Goal: Communication & Community: Share content

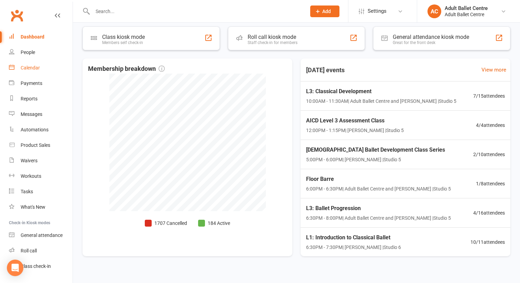
click at [34, 70] on div "Calendar" at bounding box center [30, 68] width 19 height 6
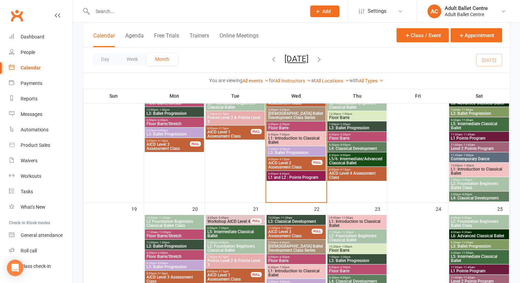
scroll to position [338, 0]
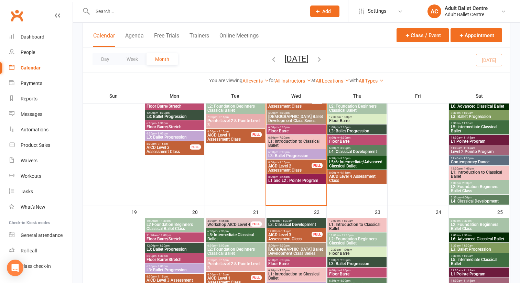
click at [290, 116] on span "[DEMOGRAPHIC_DATA] Ballet Development Class Series" at bounding box center [296, 119] width 56 height 8
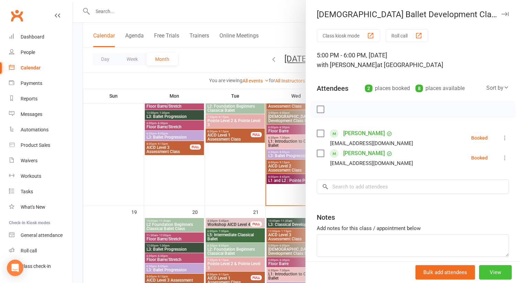
click at [491, 275] on button "View" at bounding box center [495, 272] width 33 height 14
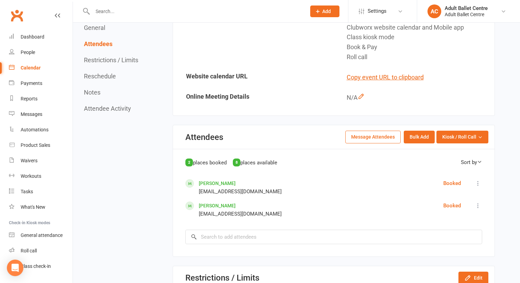
scroll to position [458, 0]
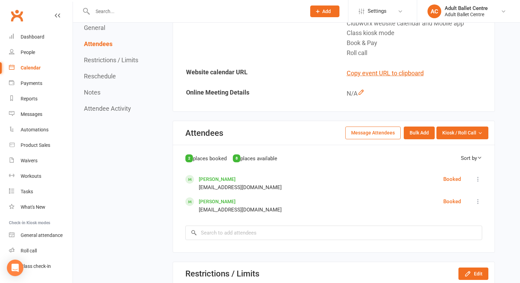
click at [382, 127] on button "Message Attendees" at bounding box center [372, 133] width 55 height 12
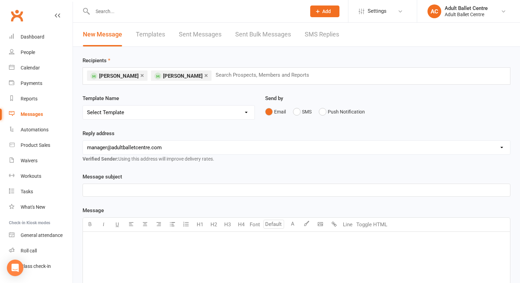
click at [113, 189] on p "﻿" at bounding box center [296, 190] width 419 height 8
click at [106, 237] on p "﻿" at bounding box center [296, 241] width 419 height 8
click at [204, 74] on link "×" at bounding box center [206, 75] width 4 height 11
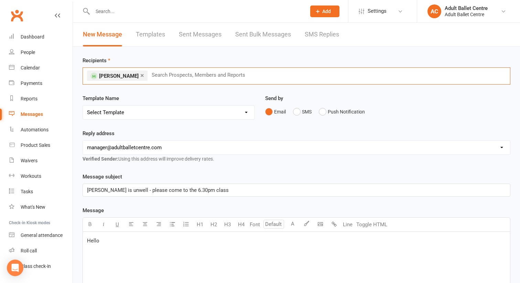
click at [112, 244] on p "Hello" at bounding box center [296, 241] width 419 height 8
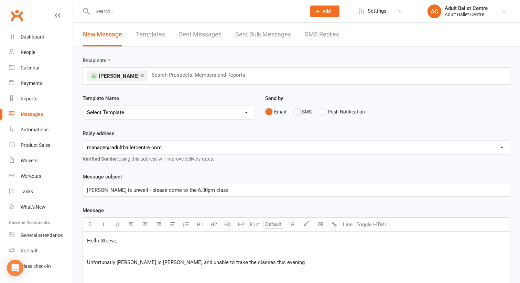
click at [185, 263] on span "Unfortunatly [PERSON_NAME] is [PERSON_NAME] and unable to ttake the classes thi…" at bounding box center [196, 262] width 218 height 6
click at [248, 263] on p "Unfortunatly [PERSON_NAME] is unwell and unable to take the classes this evening" at bounding box center [296, 262] width 419 height 8
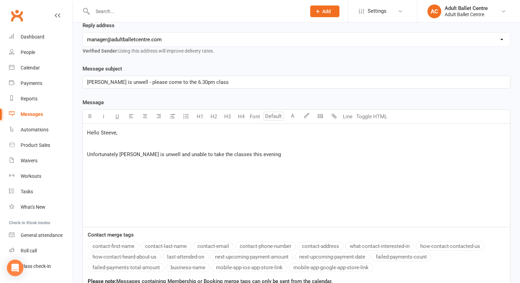
scroll to position [110, 0]
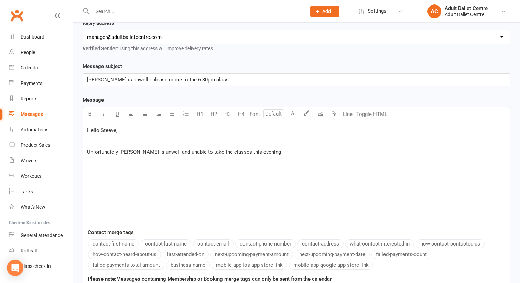
click at [259, 152] on p "Unfortunately [PERSON_NAME] is unwell and unable to take the classes this eveni…" at bounding box center [296, 152] width 419 height 8
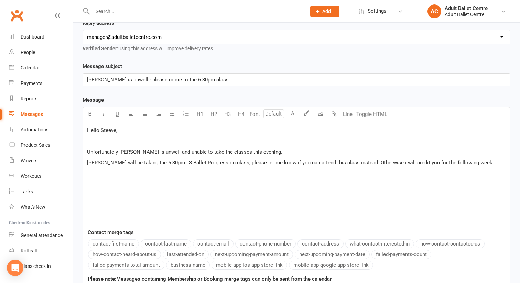
click at [100, 141] on p "﻿" at bounding box center [296, 141] width 419 height 8
click at [96, 177] on div "Hello Steeve, I hope you day is going well. Unfortunately [PERSON_NAME] is unwe…" at bounding box center [296, 172] width 427 height 103
click at [378, 164] on span "[PERSON_NAME] will be taking the 6.30pm L3 Ballet Progression class, please let…" at bounding box center [290, 163] width 407 height 6
click at [159, 175] on p "I will also send a text to make" at bounding box center [296, 174] width 419 height 8
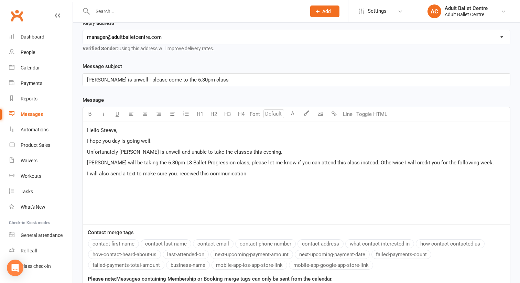
click at [248, 175] on p "I will also send a text to make sure you. received this communication" at bounding box center [296, 174] width 419 height 8
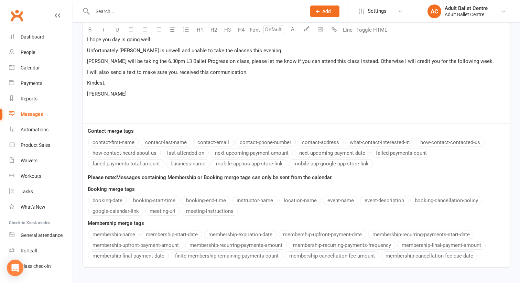
scroll to position [211, 0]
click at [191, 168] on button "business-name" at bounding box center [188, 164] width 44 height 9
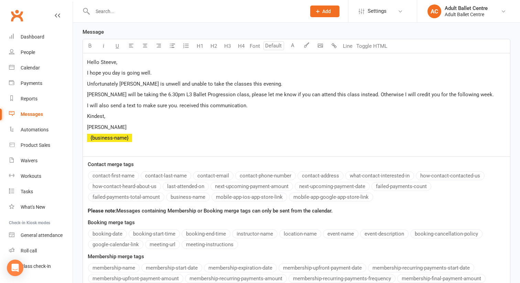
scroll to position [140, 0]
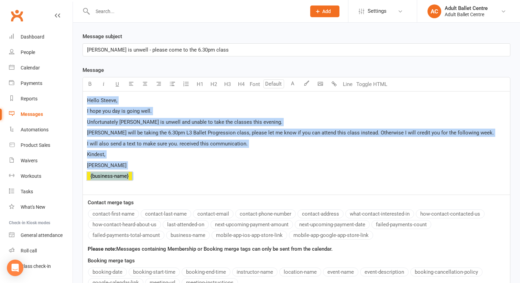
drag, startPoint x: 87, startPoint y: 100, endPoint x: 164, endPoint y: 179, distance: 110.4
click at [164, 179] on div "Hello Steeve, I hope you day is going well. Unfortunately [PERSON_NAME] is unwe…" at bounding box center [296, 142] width 427 height 103
copy div "Hello Steeve, I hope you day is going well. Unfortunately [PERSON_NAME] is unwe…"
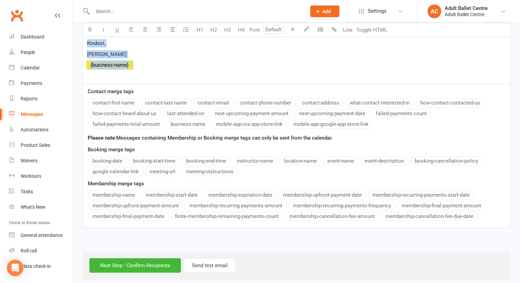
scroll to position [258, 0]
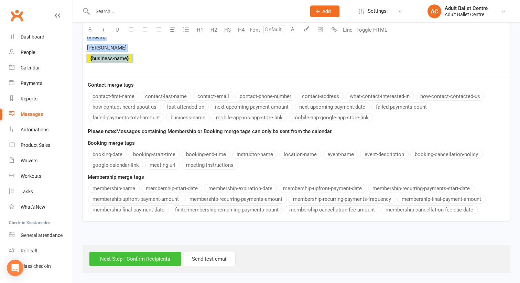
click at [139, 263] on input "Next Step - Confirm Recipients" at bounding box center [134, 259] width 91 height 14
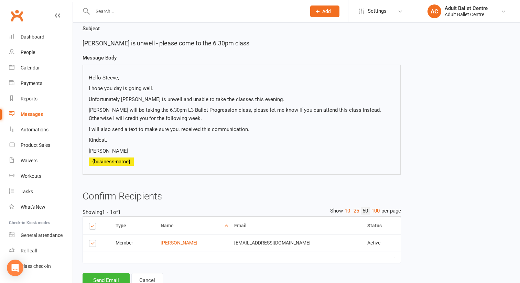
scroll to position [79, 0]
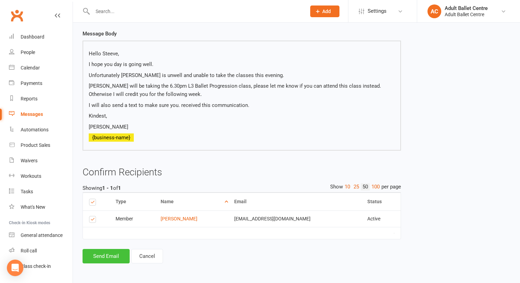
click at [111, 252] on button "Send Email" at bounding box center [106, 256] width 47 height 14
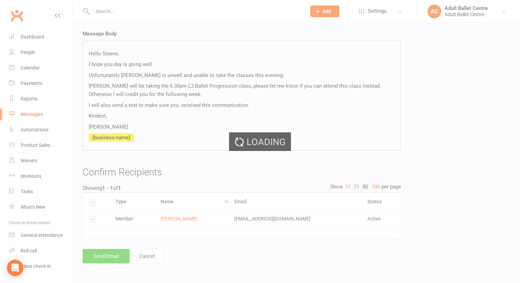
scroll to position [76, 0]
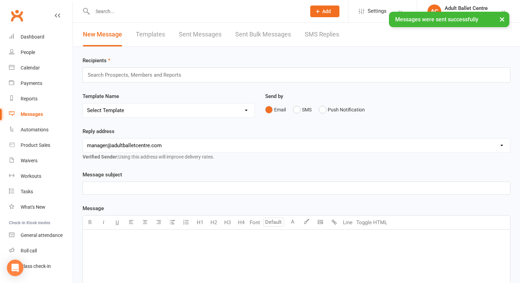
click at [111, 73] on input "text" at bounding box center [137, 74] width 101 height 9
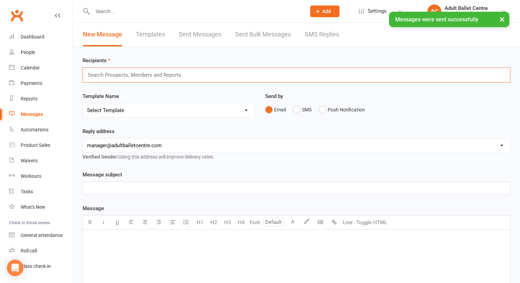
type input "b"
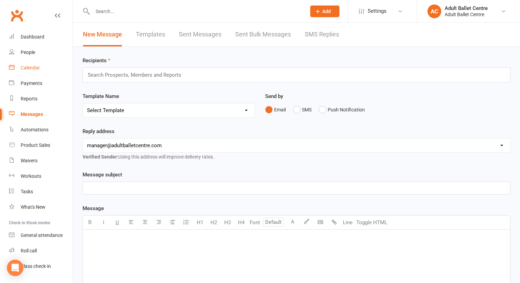
click at [32, 65] on link "Calendar" at bounding box center [41, 67] width 64 height 15
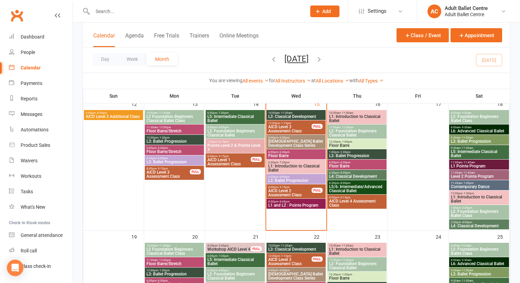
scroll to position [310, 0]
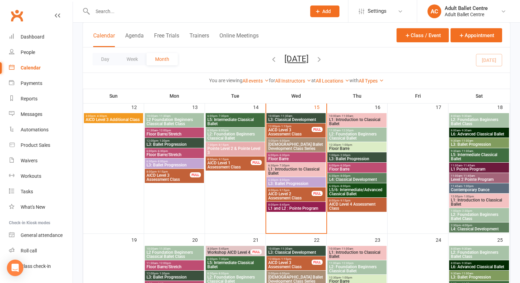
click at [293, 182] on span "L3: Ballet Progression" at bounding box center [296, 184] width 56 height 4
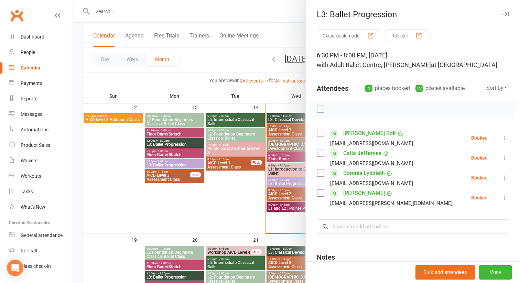
click at [226, 186] on div at bounding box center [296, 141] width 447 height 283
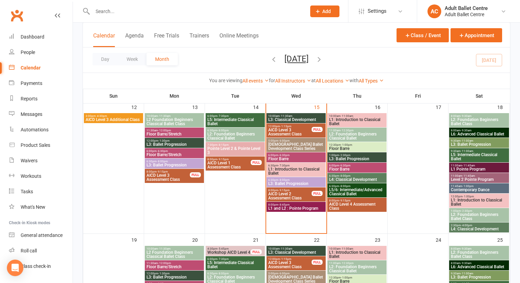
click at [290, 143] on span "[DEMOGRAPHIC_DATA] Ballet Development Class Series" at bounding box center [296, 146] width 56 height 8
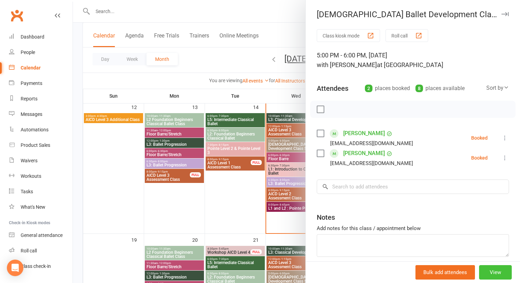
click at [487, 272] on button "View" at bounding box center [495, 272] width 33 height 14
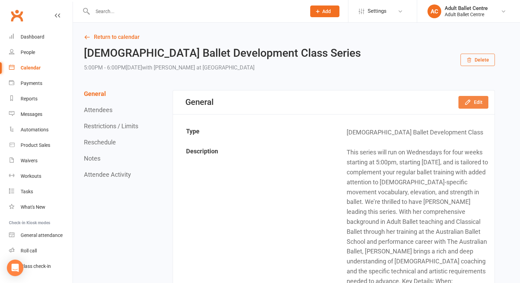
click at [469, 101] on icon "button" at bounding box center [467, 102] width 4 height 4
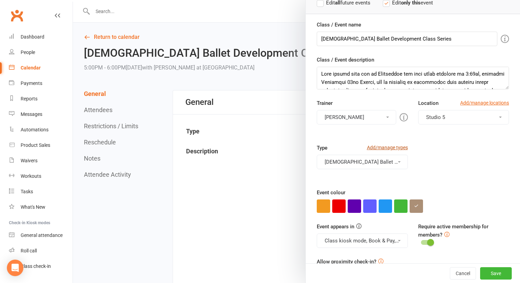
scroll to position [75, 0]
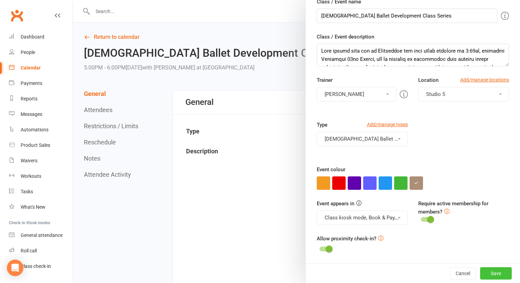
click at [490, 272] on button "Save" at bounding box center [496, 273] width 32 height 12
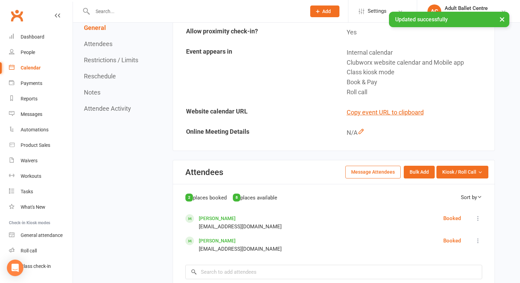
scroll to position [425, 0]
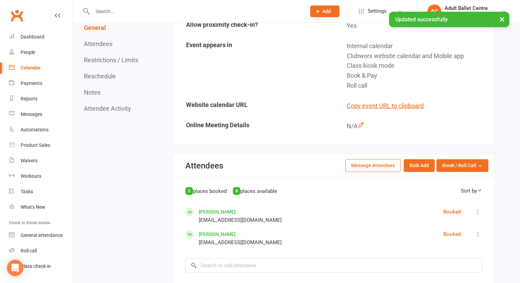
click at [381, 159] on button "Message Attendees" at bounding box center [372, 165] width 55 height 12
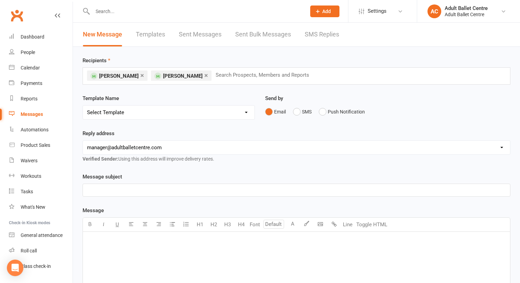
click at [140, 75] on link "×" at bounding box center [142, 75] width 4 height 11
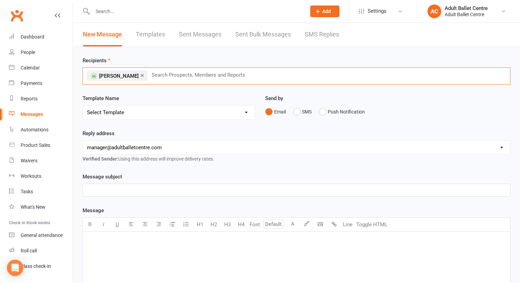
click at [100, 241] on p "﻿" at bounding box center [296, 241] width 419 height 8
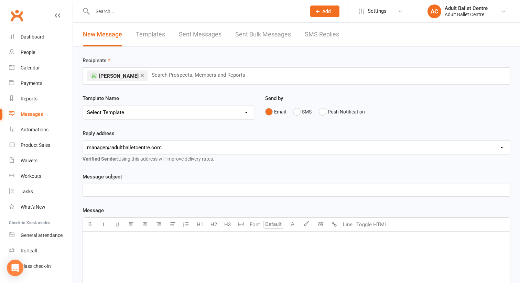
scroll to position [175, 0]
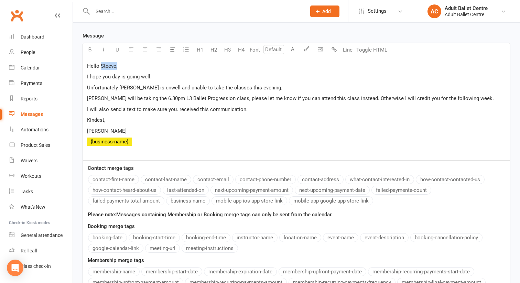
drag, startPoint x: 116, startPoint y: 66, endPoint x: 100, endPoint y: 66, distance: 15.5
click at [100, 66] on span "Hello Steeve," at bounding box center [102, 66] width 30 height 6
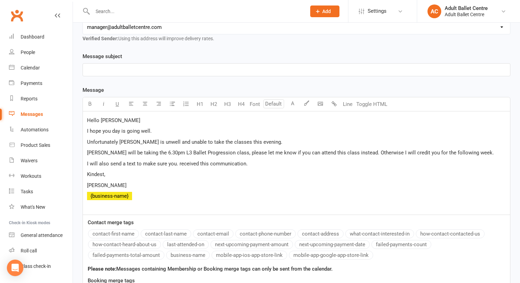
scroll to position [119, 0]
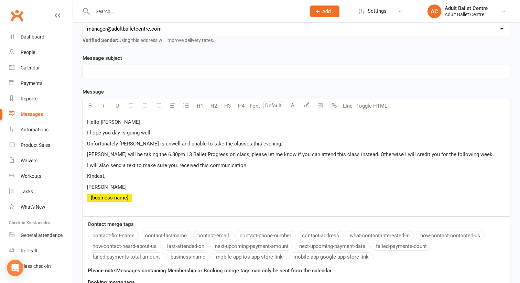
click at [250, 144] on span "Unfortunately [PERSON_NAME] is unwell and unable to take the classes this eveni…" at bounding box center [184, 144] width 195 height 6
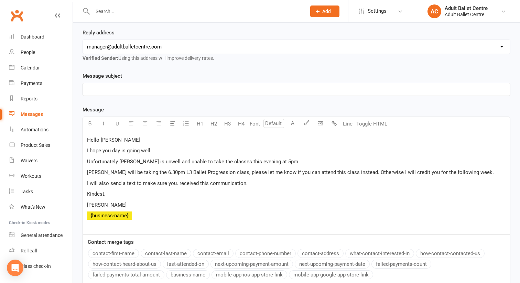
scroll to position [99, 0]
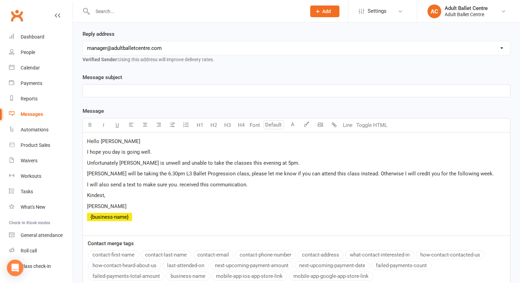
click at [124, 92] on p "﻿" at bounding box center [296, 91] width 419 height 8
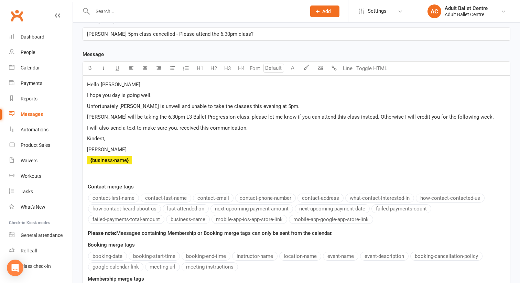
scroll to position [157, 0]
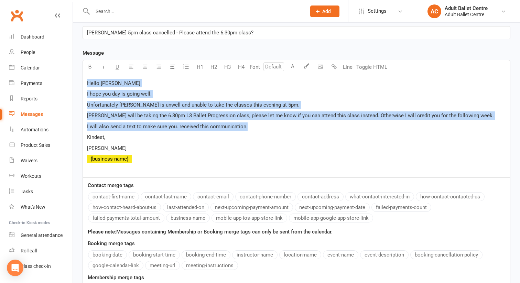
drag, startPoint x: 87, startPoint y: 81, endPoint x: 253, endPoint y: 123, distance: 171.4
click at [254, 123] on div "Hello [PERSON_NAME] I hope you day is going well. Unfortunately [PERSON_NAME] i…" at bounding box center [296, 125] width 427 height 103
copy div "Hello [PERSON_NAME] I hope you day is going well. Unfortunately [PERSON_NAME] i…"
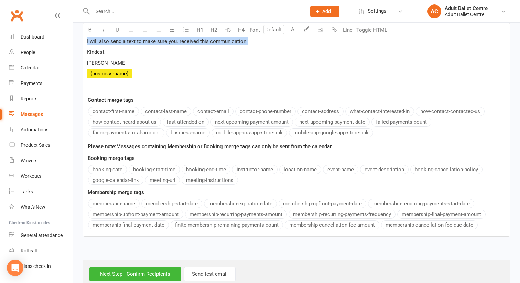
scroll to position [258, 0]
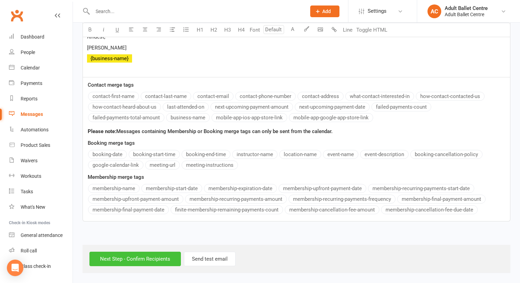
click at [135, 260] on input "Next Step - Confirm Recipients" at bounding box center [134, 259] width 91 height 14
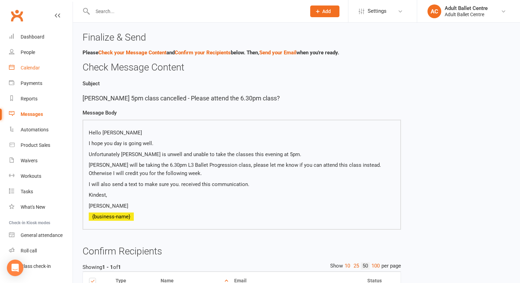
click at [32, 69] on div "Calendar" at bounding box center [30, 68] width 19 height 6
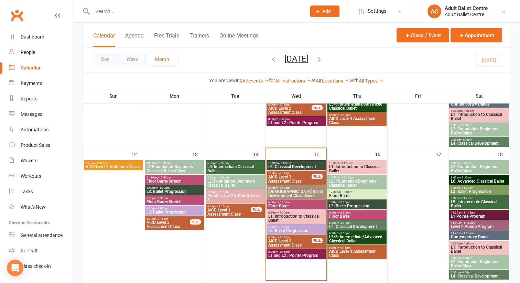
scroll to position [255, 0]
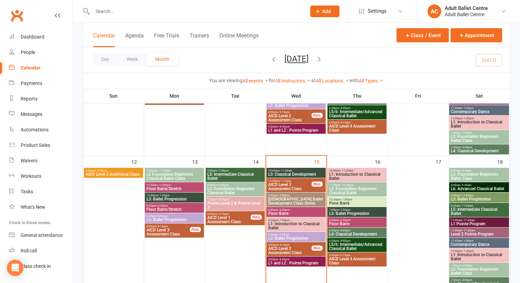
click at [299, 199] on span "[DEMOGRAPHIC_DATA] Ballet Development Class Series" at bounding box center [296, 201] width 56 height 8
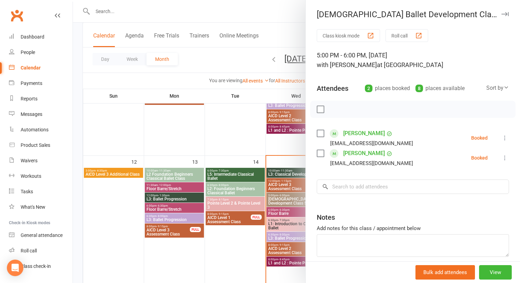
click at [506, 137] on icon at bounding box center [504, 137] width 7 height 7
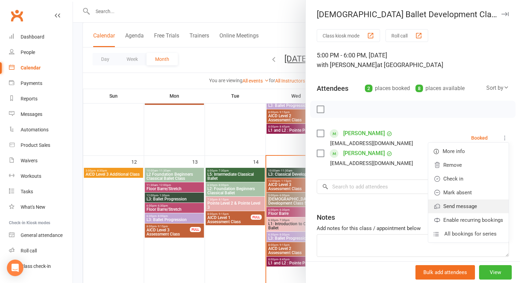
click at [478, 204] on link "Send message" at bounding box center [468, 206] width 80 height 14
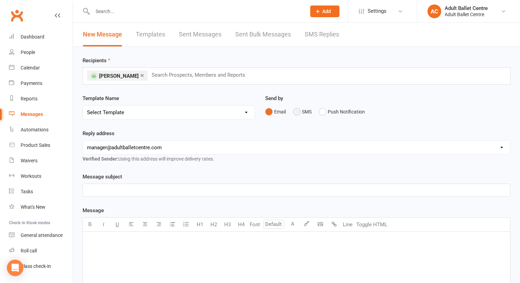
click at [298, 109] on button "SMS" at bounding box center [302, 111] width 19 height 13
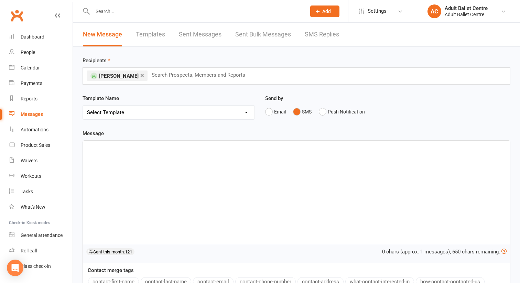
click at [139, 151] on p "﻿" at bounding box center [296, 147] width 419 height 8
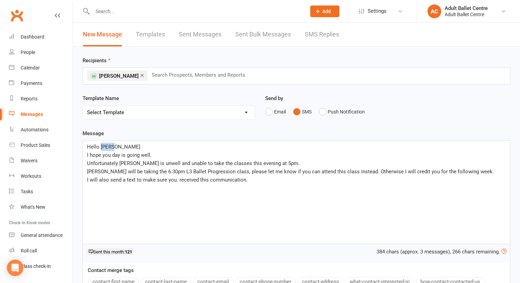
drag, startPoint x: 112, startPoint y: 148, endPoint x: 100, endPoint y: 148, distance: 12.7
click at [100, 148] on p "Hello [PERSON_NAME]" at bounding box center [296, 147] width 419 height 8
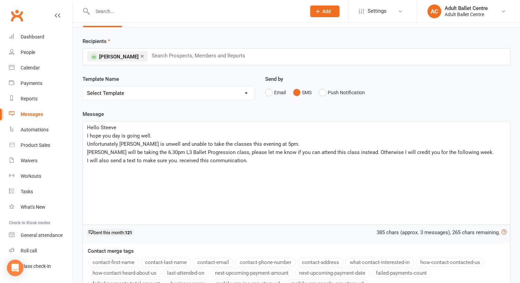
scroll to position [21, 0]
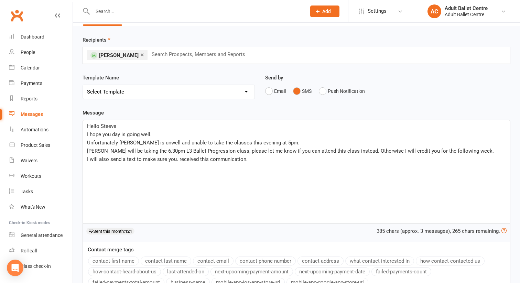
click at [268, 143] on span "Unfortunately [PERSON_NAME] is unwell and unable to take the classes this eveni…" at bounding box center [193, 143] width 212 height 6
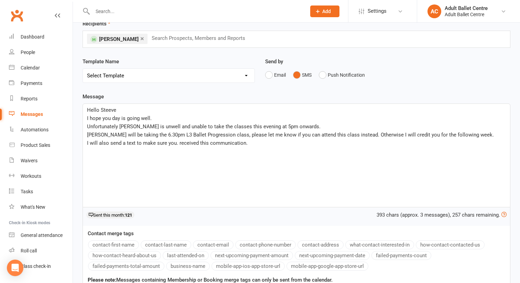
scroll to position [37, 0]
drag, startPoint x: 251, startPoint y: 141, endPoint x: 77, endPoint y: 141, distance: 174.3
click at [77, 141] on div "Recipients × [PERSON_NAME] Search Prospects, Members and Reports Template Name …" at bounding box center [296, 215] width 447 height 412
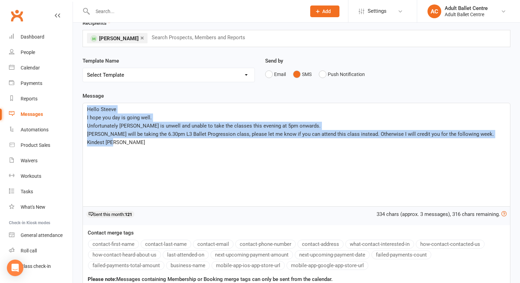
drag, startPoint x: 87, startPoint y: 109, endPoint x: 123, endPoint y: 142, distance: 49.9
click at [123, 142] on div "Hello Steeve I hope you day is going well. Unfortunately [PERSON_NAME] is unwel…" at bounding box center [296, 154] width 427 height 103
copy div "Hello Steeve I hope you day is going well. Unfortunately [PERSON_NAME] is unwel…"
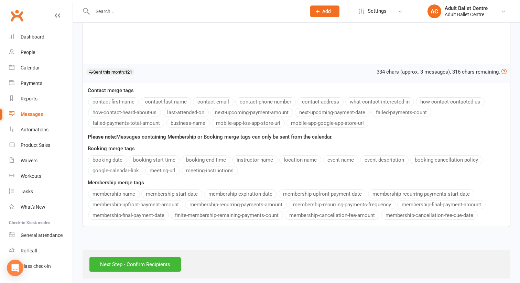
scroll to position [185, 0]
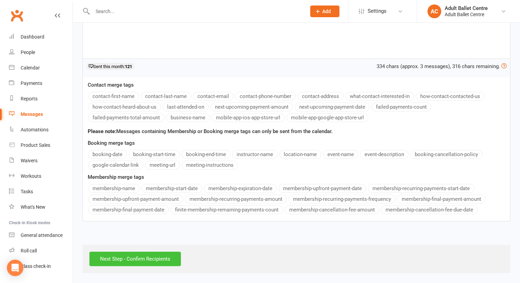
click at [124, 261] on input "Next Step - Confirm Recipients" at bounding box center [134, 259] width 91 height 14
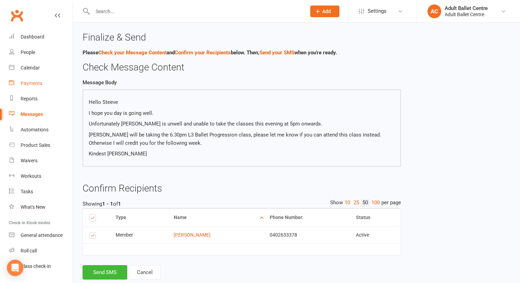
click at [35, 82] on div "Payments" at bounding box center [32, 83] width 22 height 6
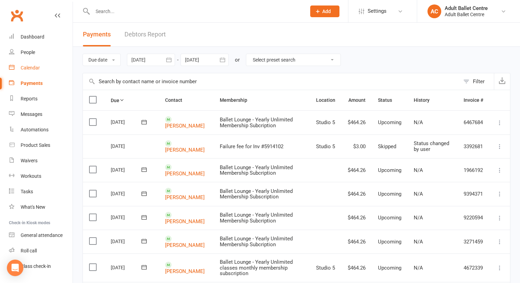
click at [28, 69] on div "Calendar" at bounding box center [30, 68] width 19 height 6
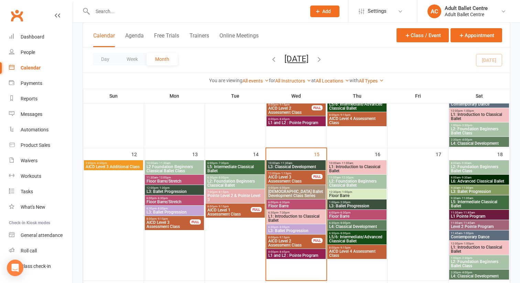
scroll to position [264, 0]
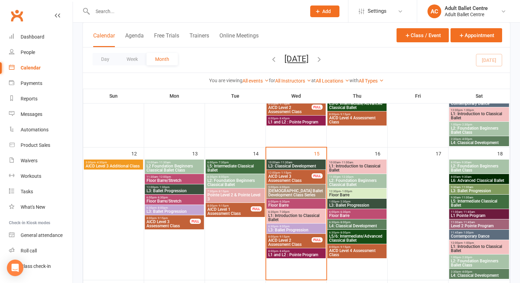
click at [308, 190] on span "[DEMOGRAPHIC_DATA] Ballet Development Class Series" at bounding box center [296, 193] width 56 height 8
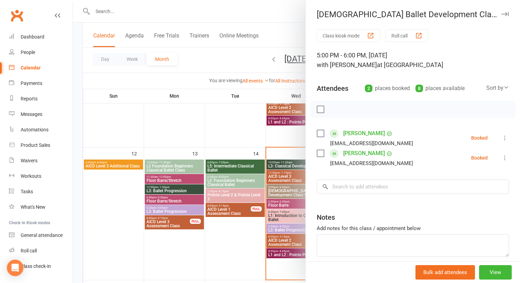
click at [355, 153] on link "[PERSON_NAME]" at bounding box center [364, 153] width 42 height 11
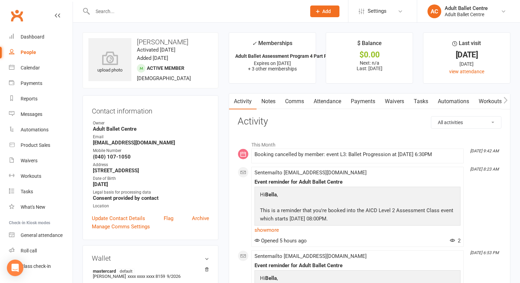
click at [302, 102] on link "Comms" at bounding box center [294, 102] width 29 height 16
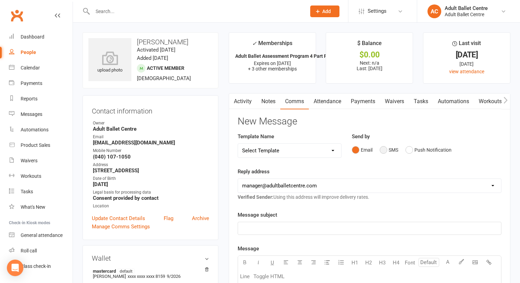
click at [388, 148] on button "SMS" at bounding box center [389, 149] width 19 height 13
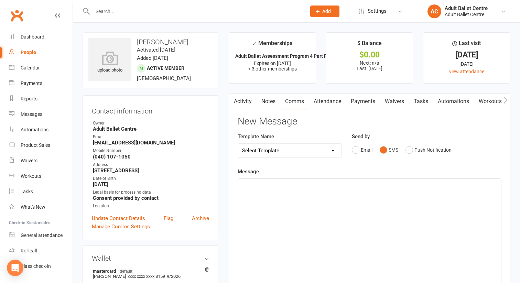
click at [265, 187] on p "﻿" at bounding box center [369, 185] width 255 height 8
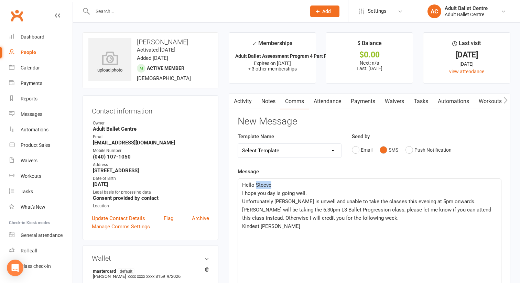
drag, startPoint x: 273, startPoint y: 184, endPoint x: 255, endPoint y: 185, distance: 18.3
click at [254, 185] on p "Hello Steeve" at bounding box center [369, 185] width 255 height 8
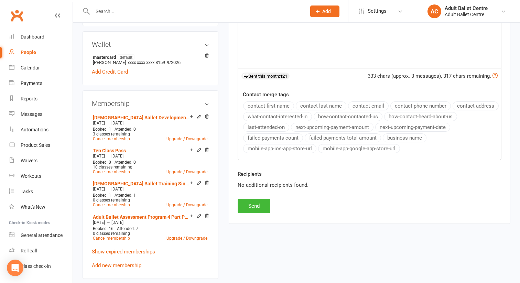
scroll to position [222, 0]
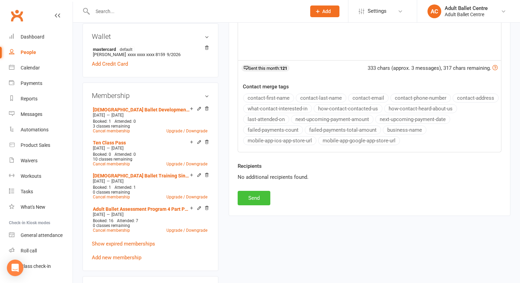
click at [245, 200] on button "Send" at bounding box center [254, 198] width 33 height 14
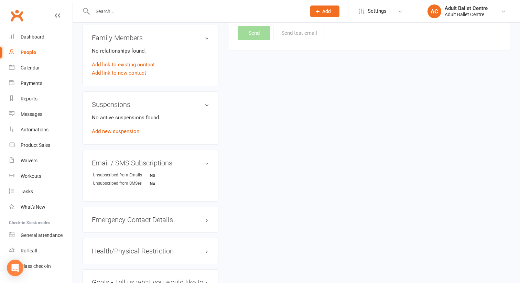
scroll to position [477, 0]
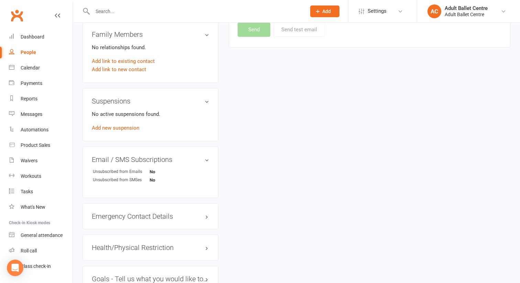
click at [29, 50] on div "People" at bounding box center [28, 53] width 15 height 6
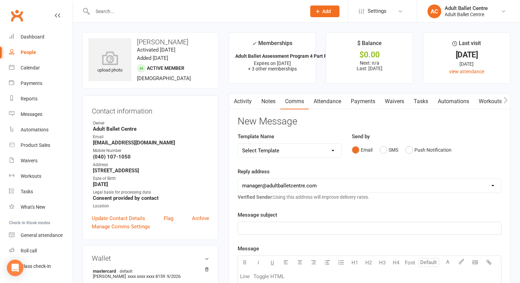
select select "100"
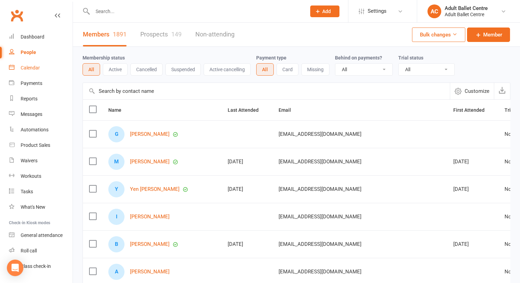
click at [26, 67] on div "Calendar" at bounding box center [30, 68] width 19 height 6
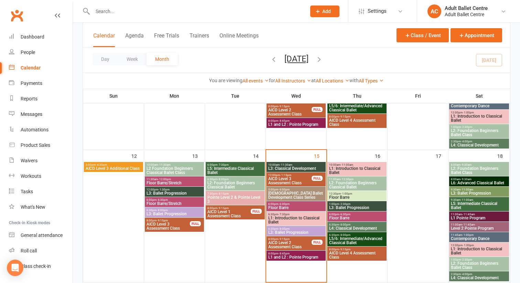
scroll to position [262, 0]
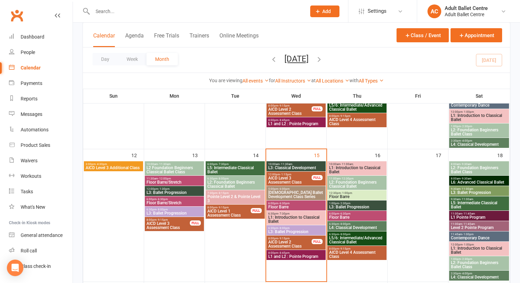
click at [303, 191] on span "[DEMOGRAPHIC_DATA] Ballet Development Class Series" at bounding box center [296, 194] width 56 height 8
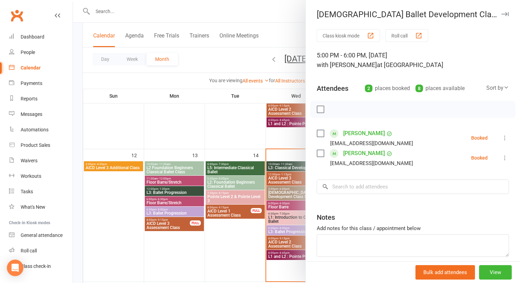
scroll to position [30, 0]
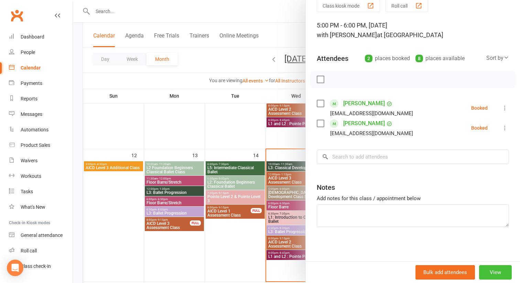
click at [496, 275] on button "View" at bounding box center [495, 272] width 33 height 14
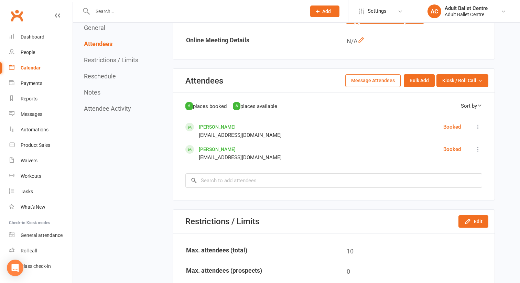
scroll to position [514, 0]
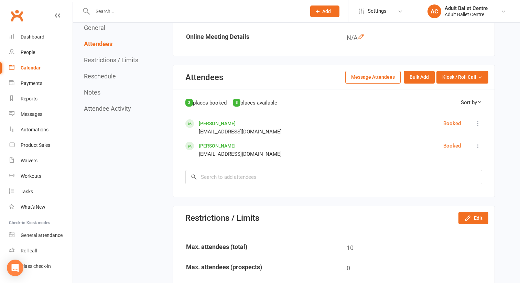
click at [478, 142] on icon at bounding box center [478, 145] width 7 height 7
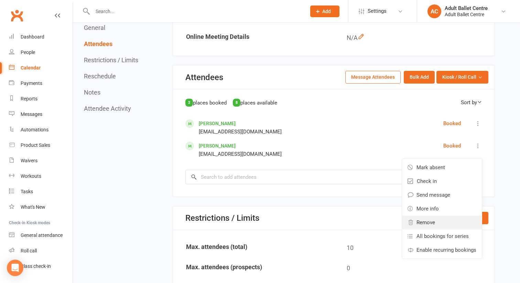
click at [442, 216] on link "Remove" at bounding box center [442, 223] width 80 height 14
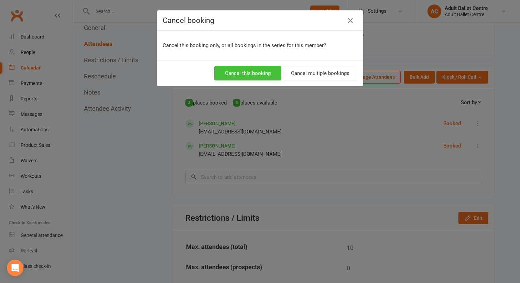
click at [269, 72] on button "Cancel this booking" at bounding box center [247, 73] width 67 height 14
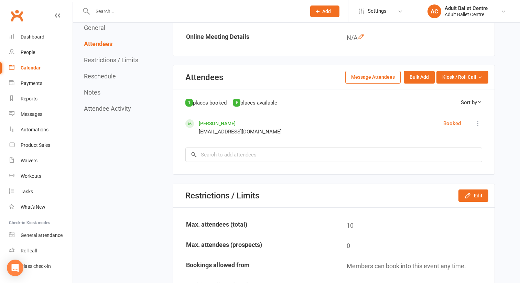
click at [479, 120] on icon at bounding box center [478, 123] width 7 height 7
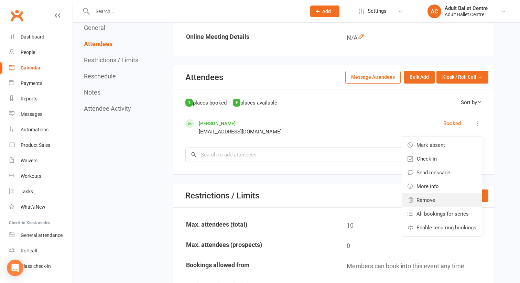
click at [439, 193] on link "Remove" at bounding box center [442, 200] width 80 height 14
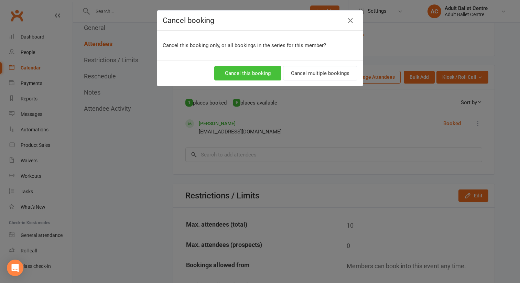
click at [262, 69] on button "Cancel this booking" at bounding box center [247, 73] width 67 height 14
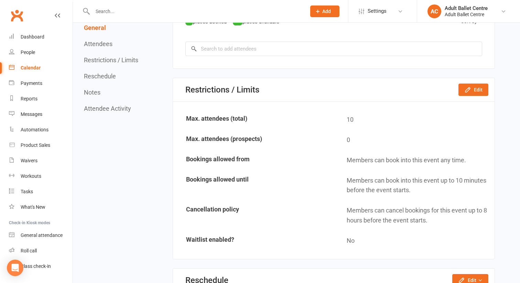
scroll to position [493, 0]
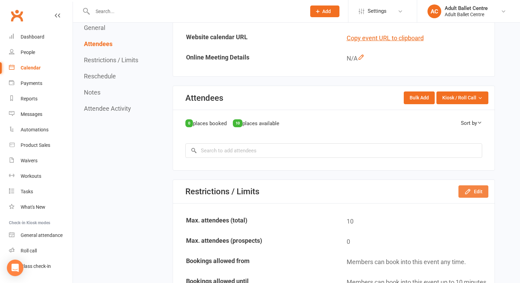
click at [467, 189] on icon "button" at bounding box center [467, 191] width 4 height 4
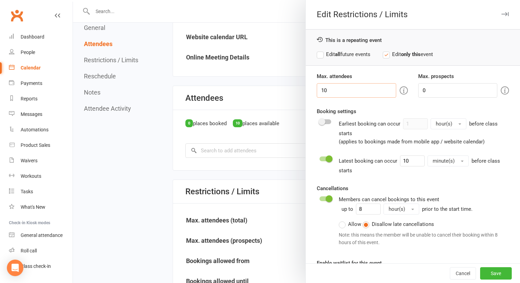
click at [330, 92] on input "10" at bounding box center [356, 90] width 79 height 14
type input "1"
click at [490, 271] on button "Save" at bounding box center [496, 273] width 32 height 12
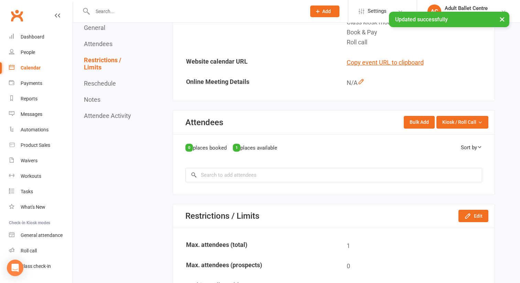
scroll to position [467, 0]
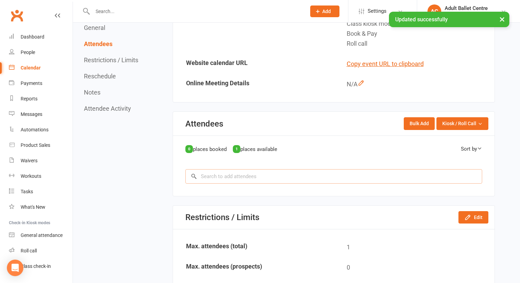
click at [297, 169] on input "search" at bounding box center [333, 176] width 297 height 14
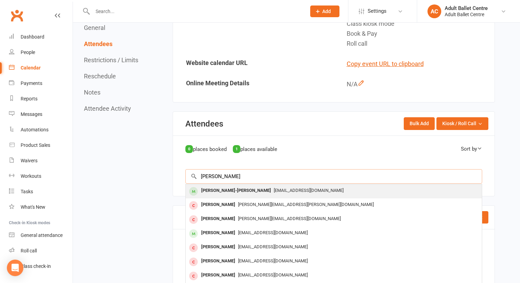
type input "[PERSON_NAME]"
click at [290, 186] on div "[EMAIL_ADDRESS][DOMAIN_NAME]" at bounding box center [333, 191] width 291 height 10
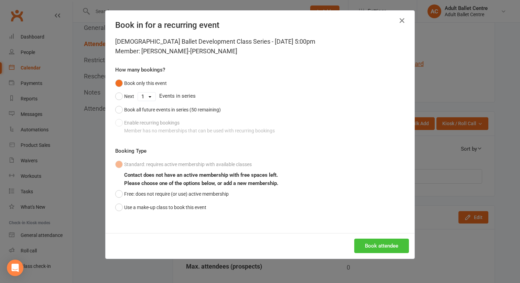
click at [364, 244] on button "Book attendee" at bounding box center [381, 246] width 55 height 14
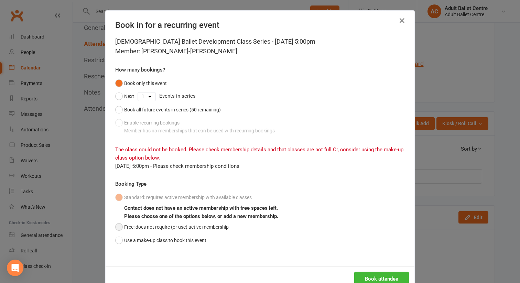
click at [120, 226] on button "Free: does not require (or use) active membership" at bounding box center [171, 226] width 113 height 13
click at [369, 280] on button "Book attendee" at bounding box center [381, 279] width 55 height 14
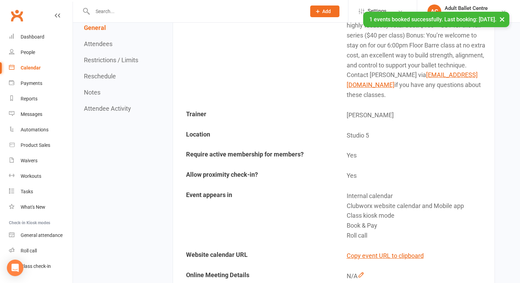
scroll to position [253, 0]
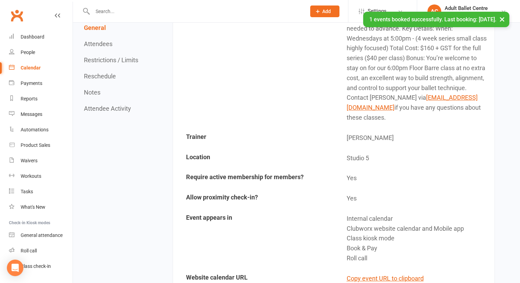
click at [34, 66] on div "Calendar" at bounding box center [31, 68] width 20 height 6
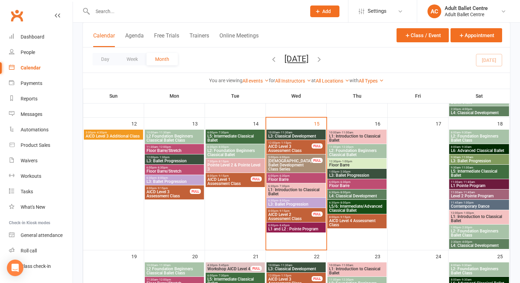
scroll to position [294, 0]
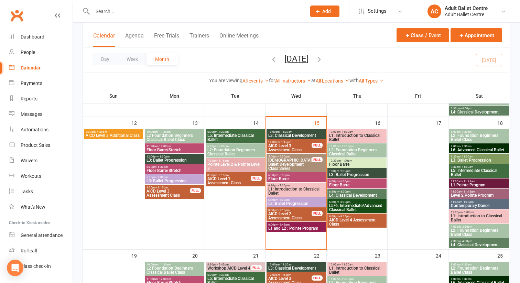
click at [287, 175] on span "- 6:30pm" at bounding box center [283, 175] width 11 height 3
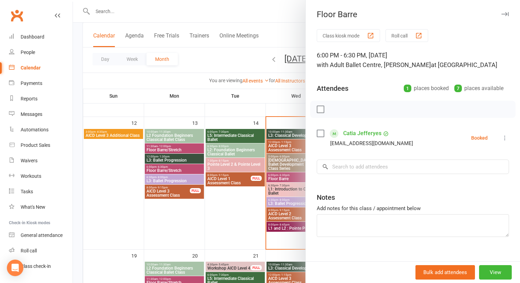
click at [505, 138] on icon at bounding box center [504, 137] width 7 height 7
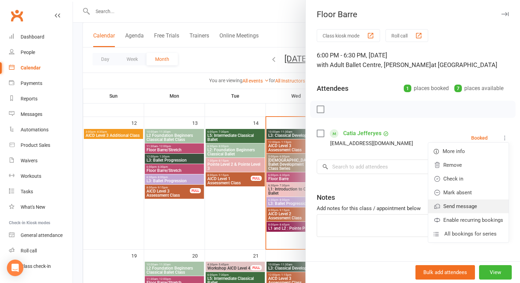
click at [465, 204] on link "Send message" at bounding box center [468, 206] width 80 height 14
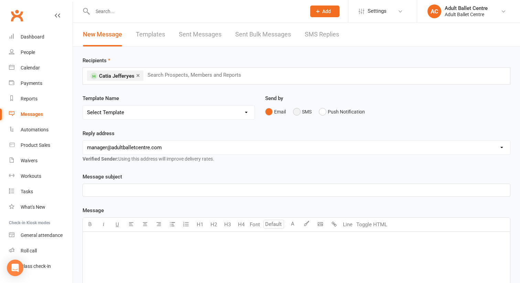
click at [300, 111] on button "SMS" at bounding box center [302, 111] width 19 height 13
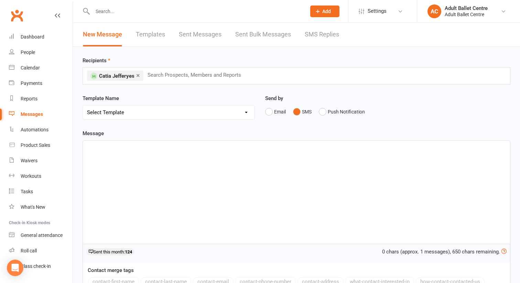
click at [158, 150] on p "﻿" at bounding box center [296, 147] width 419 height 8
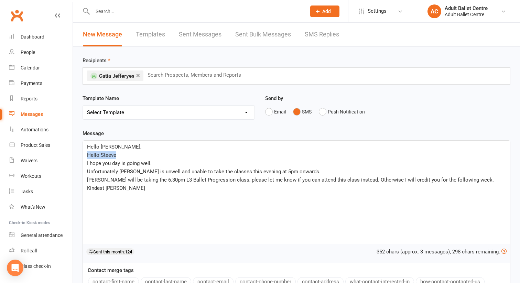
drag, startPoint x: 124, startPoint y: 152, endPoint x: 80, endPoint y: 154, distance: 43.7
click at [80, 154] on div "Message Hello [PERSON_NAME], Hello Steeve I hope you day is going well. Unfortu…" at bounding box center [296, 272] width 438 height 287
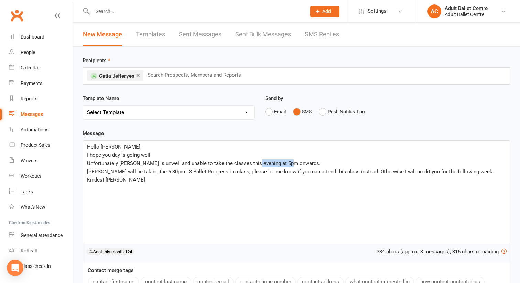
drag, startPoint x: 288, startPoint y: 164, endPoint x: 251, endPoint y: 164, distance: 37.1
click at [251, 164] on span "Unfortunately [PERSON_NAME] is unwell and unable to take the classes this eveni…" at bounding box center [203, 163] width 233 height 6
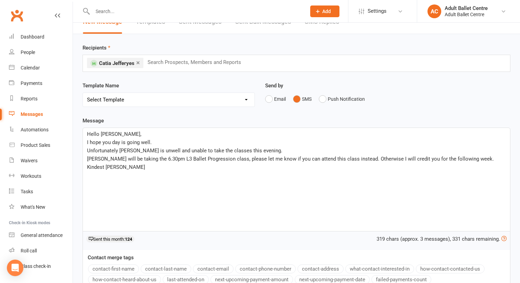
scroll to position [15, 0]
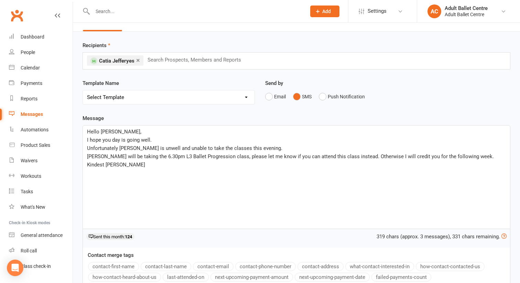
click at [471, 156] on p "[PERSON_NAME] will be taking the 6.30pm L3 Ballet Progression class, please let…" at bounding box center [296, 156] width 419 height 8
drag, startPoint x: 471, startPoint y: 156, endPoint x: 353, endPoint y: 154, distance: 118.3
click at [353, 154] on p "[PERSON_NAME] will be taking the 6.30pm L3 Ballet Progression class, please let…" at bounding box center [296, 156] width 419 height 8
click at [250, 149] on span "Unfortunately [PERSON_NAME] is unwell and unable to take the classes this eveni…" at bounding box center [184, 148] width 195 height 6
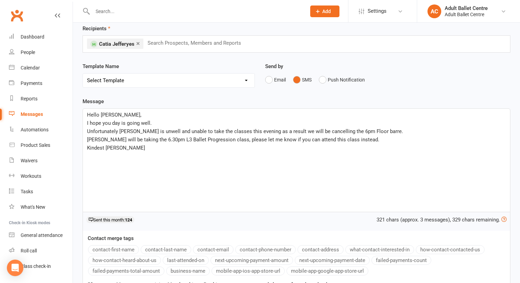
scroll to position [30, 0]
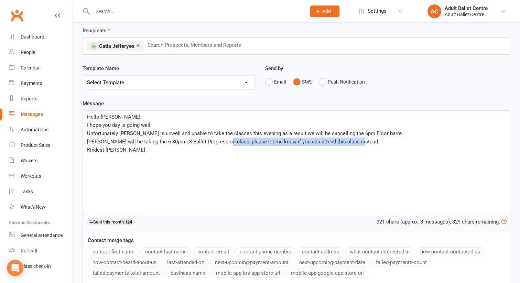
drag, startPoint x: 354, startPoint y: 144, endPoint x: 222, endPoint y: 142, distance: 131.7
click at [222, 142] on p "[PERSON_NAME] will be taking the 6.30pm L3 Ballet Progression class, please let…" at bounding box center [296, 142] width 419 height 8
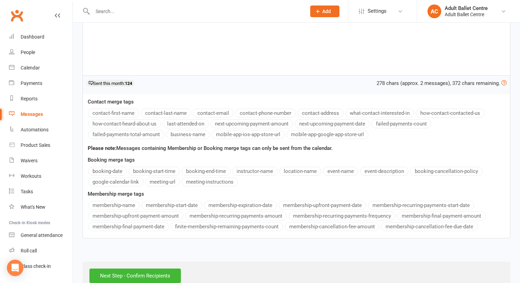
scroll to position [185, 0]
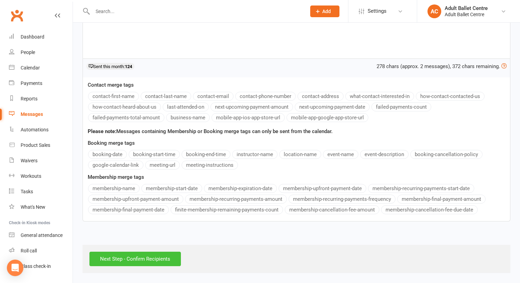
click at [135, 258] on input "Next Step - Confirm Recipients" at bounding box center [134, 259] width 91 height 14
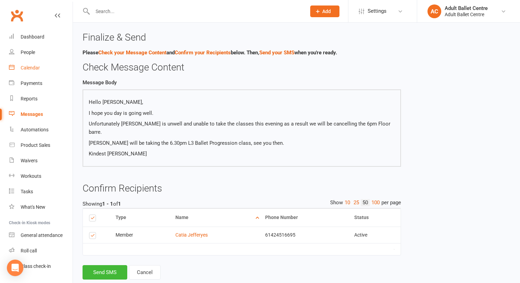
click at [31, 68] on div "Calendar" at bounding box center [30, 68] width 19 height 6
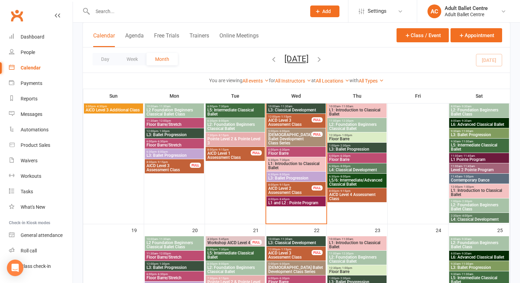
scroll to position [325, 0]
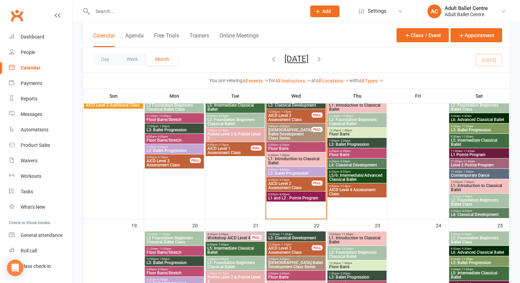
click at [270, 145] on span "6:00pm - 6:30pm" at bounding box center [296, 144] width 56 height 3
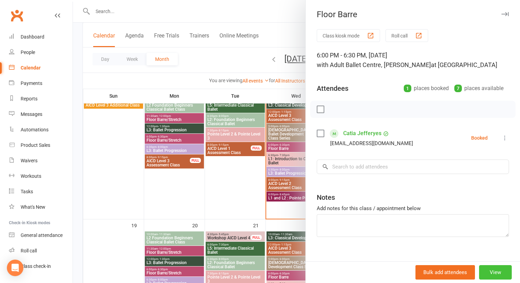
click at [486, 275] on button "View" at bounding box center [495, 272] width 33 height 14
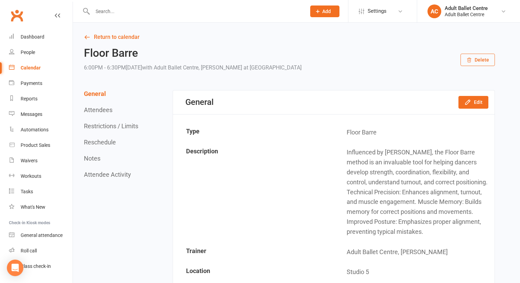
click at [477, 61] on button "Delete" at bounding box center [477, 60] width 34 height 12
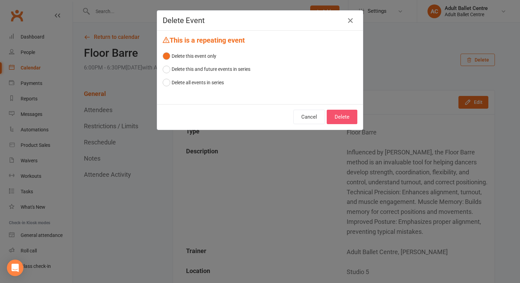
click at [335, 116] on button "Delete" at bounding box center [342, 117] width 31 height 14
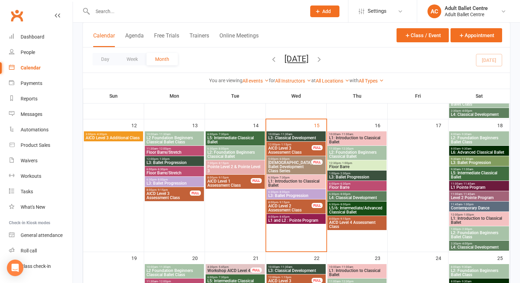
scroll to position [293, 0]
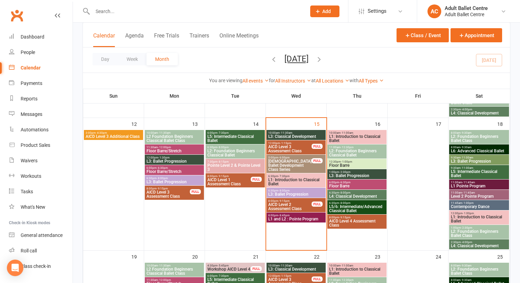
click at [297, 217] on span "L1 and L2 : Pointe Program" at bounding box center [296, 219] width 56 height 4
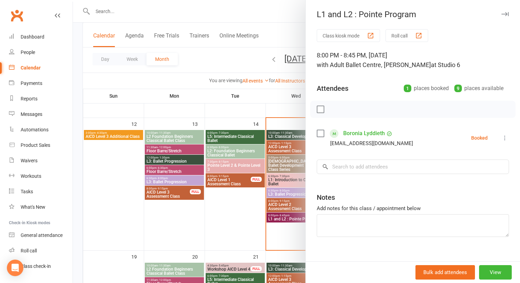
click at [506, 139] on icon at bounding box center [504, 137] width 7 height 7
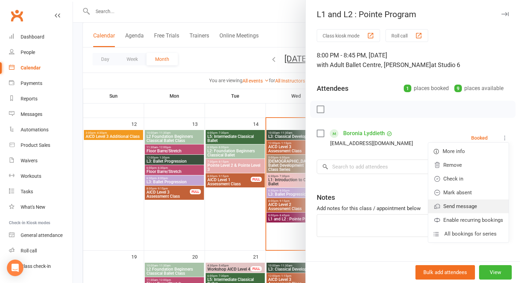
click at [461, 207] on link "Send message" at bounding box center [468, 206] width 80 height 14
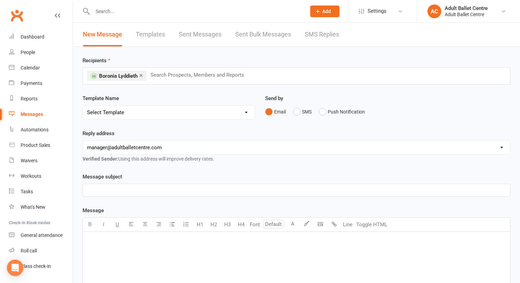
click at [119, 235] on div "﻿" at bounding box center [296, 283] width 427 height 103
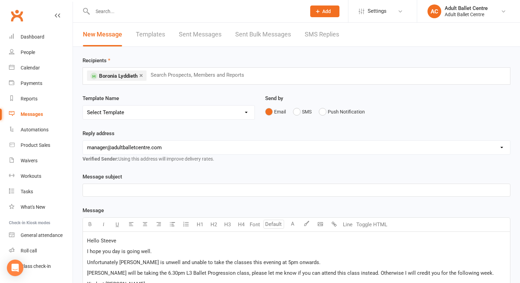
scroll to position [142, 0]
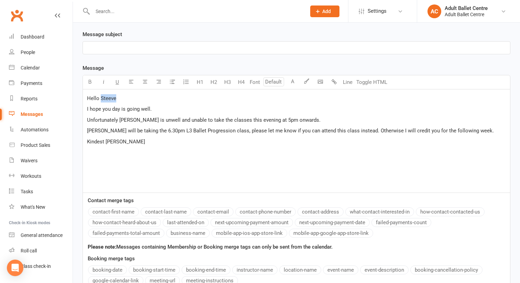
drag, startPoint x: 118, startPoint y: 99, endPoint x: 100, endPoint y: 98, distance: 18.3
click at [100, 98] on p "Hello Steeve" at bounding box center [296, 98] width 419 height 8
click at [225, 131] on span "[PERSON_NAME] will be taking the 6.30pm L3 Ballet Progression class, please let…" at bounding box center [290, 131] width 407 height 6
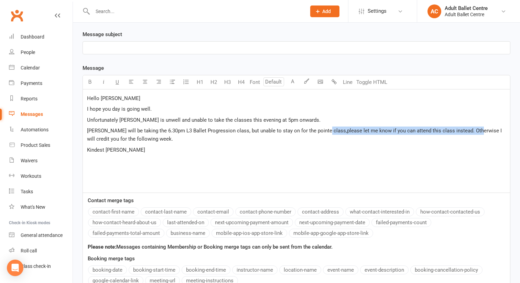
drag, startPoint x: 471, startPoint y: 132, endPoint x: 319, endPoint y: 131, distance: 151.3
click at [319, 131] on span "[PERSON_NAME] will be taking the 6.30pm L3 Ballet Progression class, but unable…" at bounding box center [295, 135] width 416 height 14
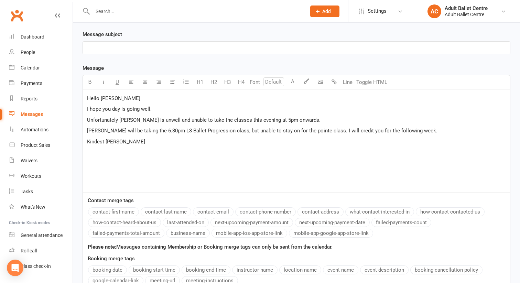
click at [412, 133] on p "[PERSON_NAME] will be taking the 6.30pm L3 Ballet Progression class, but unable…" at bounding box center [296, 131] width 419 height 8
click at [410, 131] on span "[PERSON_NAME] will be taking the 6.30pm L3 Ballet Progression class, but unable…" at bounding box center [287, 135] width 401 height 14
click at [172, 143] on p "My apologies for the inconvience." at bounding box center [296, 142] width 419 height 8
click at [120, 151] on p "Kindest [PERSON_NAME]" at bounding box center [296, 152] width 419 height 8
click at [112, 49] on p "﻿" at bounding box center [296, 48] width 419 height 8
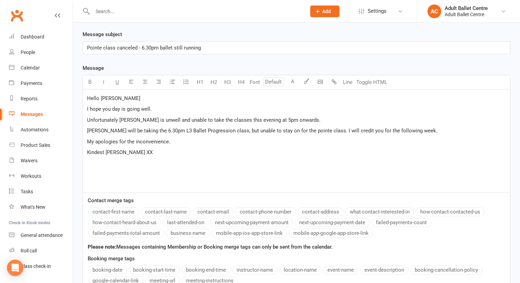
click at [141, 48] on span "Pointe class canceled - 6.30pm ballet still running" at bounding box center [144, 48] width 114 height 6
drag, startPoint x: 204, startPoint y: 48, endPoint x: 138, endPoint y: 49, distance: 66.0
click at [138, 49] on p "Pointe class canceled - 6.30pm ballet still running" at bounding box center [296, 48] width 419 height 8
drag, startPoint x: 138, startPoint y: 49, endPoint x: 70, endPoint y: 46, distance: 68.1
click at [69, 46] on ui-view "Prospect Member Non-attending contact Class / event Appointment Task Membership…" at bounding box center [260, 123] width 520 height 529
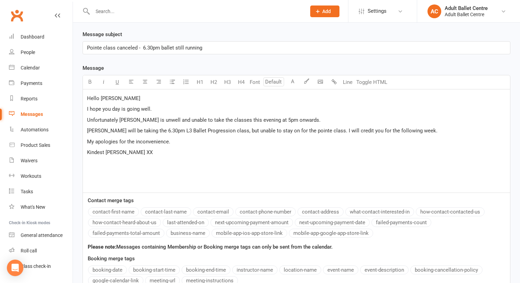
click at [106, 45] on span "Pointe class canceled - 6.30pm ballet still running" at bounding box center [144, 48] width 115 height 6
click at [116, 48] on span "Pointe class canceled - 6.30pm ballet still running" at bounding box center [144, 48] width 115 height 6
click at [207, 48] on p "Pointe class canceled - 6.30pm ballet still running" at bounding box center [296, 48] width 419 height 8
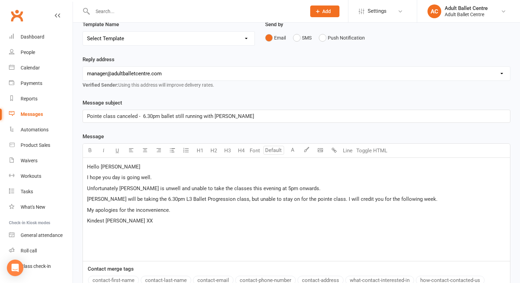
scroll to position [89, 0]
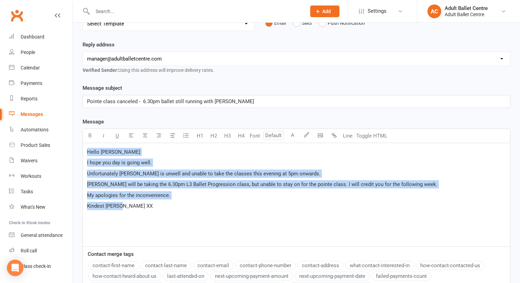
drag, startPoint x: 86, startPoint y: 153, endPoint x: 140, endPoint y: 207, distance: 76.8
click at [140, 207] on div "Hello Boronia I hope you day is going well. Unfortunately [PERSON_NAME] is unwe…" at bounding box center [296, 194] width 427 height 103
copy div "Hello Boronia I hope you day is going well. Unfortunately [PERSON_NAME] is unwe…"
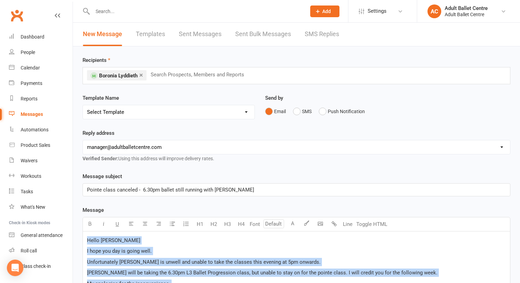
scroll to position [0, 0]
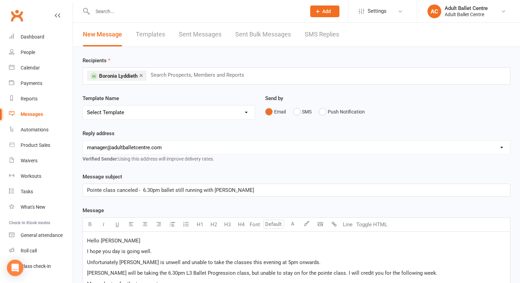
click at [292, 111] on div "Email SMS Push Notification" at bounding box center [387, 111] width 245 height 13
click at [295, 111] on button "SMS" at bounding box center [302, 111] width 19 height 13
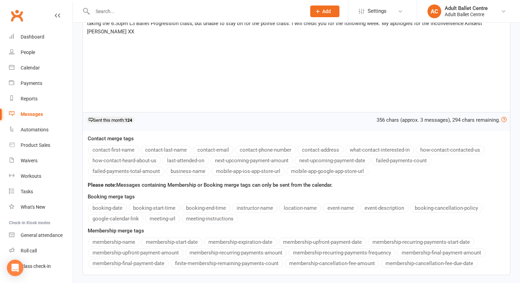
scroll to position [185, 0]
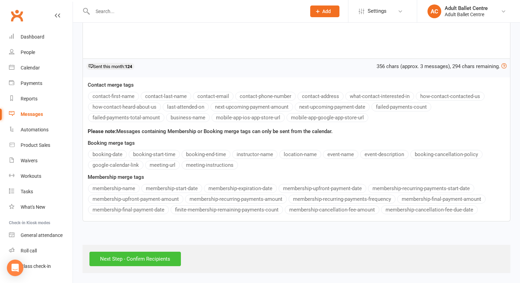
click at [109, 262] on input "Next Step - Confirm Recipients" at bounding box center [134, 259] width 91 height 14
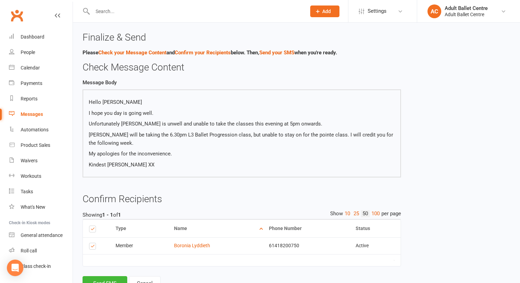
scroll to position [27, 0]
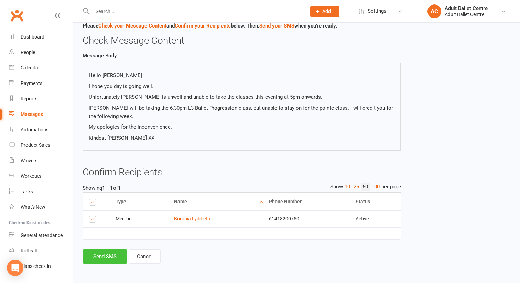
click at [111, 254] on button "Send SMS" at bounding box center [105, 256] width 45 height 14
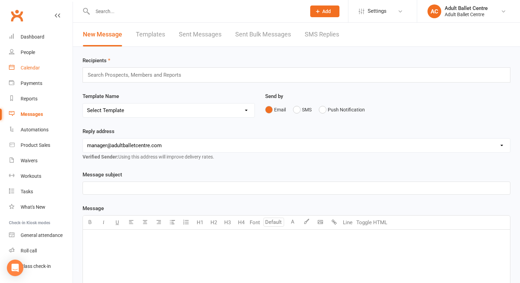
click at [32, 68] on div "Calendar" at bounding box center [30, 68] width 19 height 6
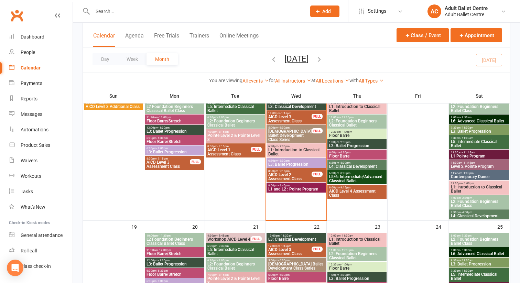
scroll to position [336, 0]
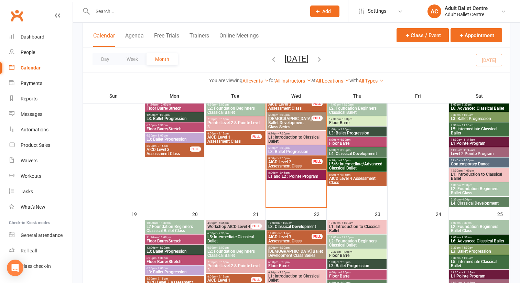
click at [290, 177] on span "L1 and L2 : Pointe Program" at bounding box center [296, 176] width 56 height 4
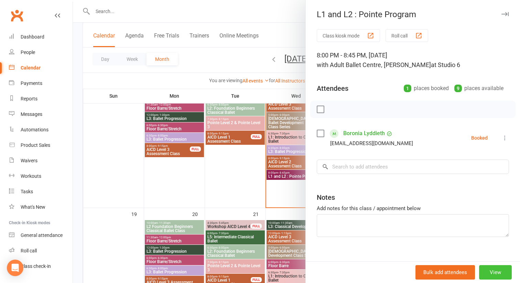
click at [496, 270] on button "View" at bounding box center [495, 272] width 33 height 14
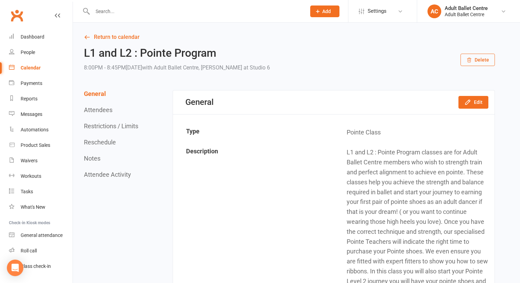
click at [480, 58] on button "Delete" at bounding box center [477, 60] width 34 height 12
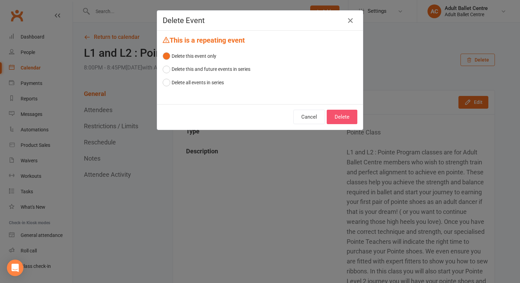
click at [346, 116] on button "Delete" at bounding box center [342, 117] width 31 height 14
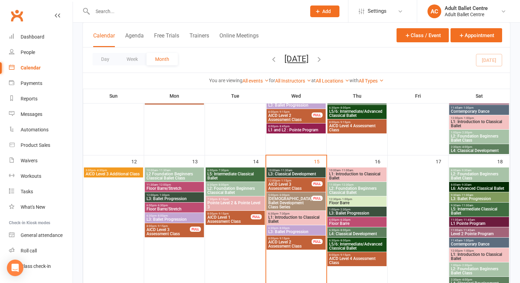
scroll to position [257, 0]
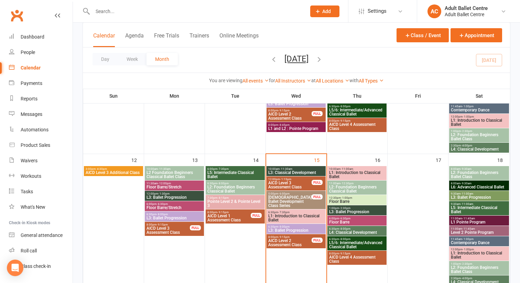
click at [297, 228] on span "L3: Ballet Progression" at bounding box center [296, 230] width 56 height 4
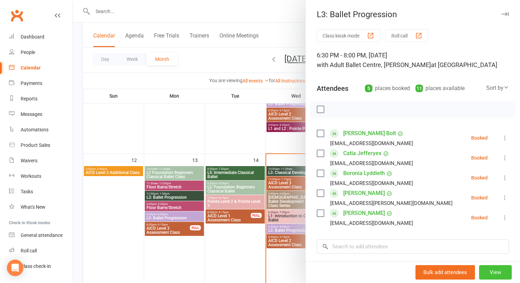
click at [493, 270] on button "View" at bounding box center [495, 272] width 33 height 14
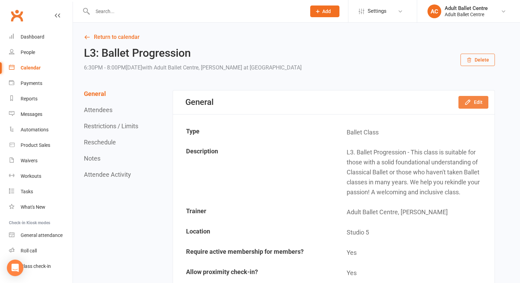
click at [468, 101] on icon "button" at bounding box center [467, 102] width 4 height 4
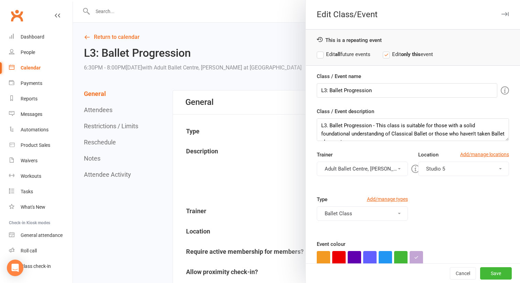
click at [380, 166] on button "Adult Ballet Centre, [PERSON_NAME]" at bounding box center [362, 169] width 91 height 14
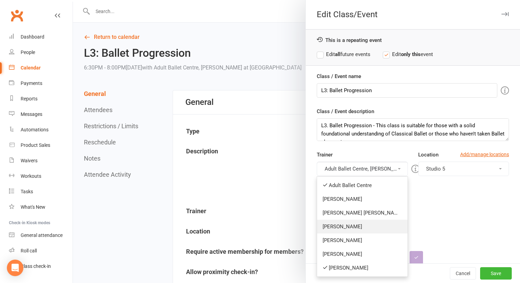
click at [360, 227] on link "[PERSON_NAME]" at bounding box center [362, 227] width 90 height 14
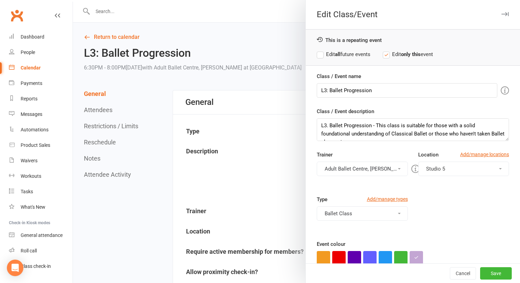
click at [367, 167] on button "Adult Ballet Centre, [PERSON_NAME], [PERSON_NAME]" at bounding box center [362, 169] width 91 height 14
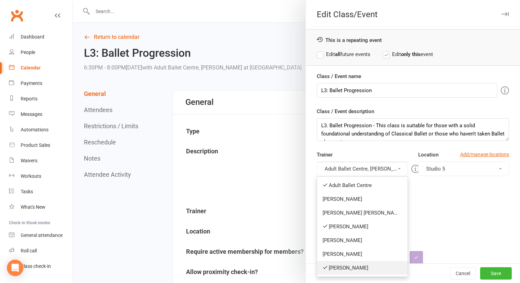
click at [341, 266] on link "[PERSON_NAME]" at bounding box center [362, 268] width 90 height 14
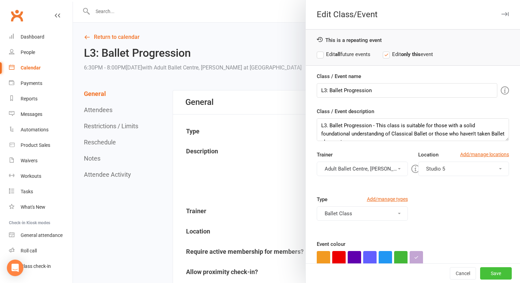
click at [490, 273] on button "Save" at bounding box center [496, 273] width 32 height 12
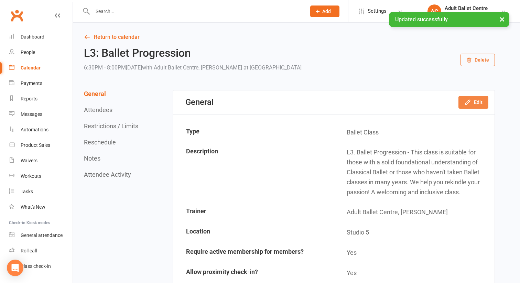
click at [470, 101] on icon "button" at bounding box center [467, 102] width 7 height 7
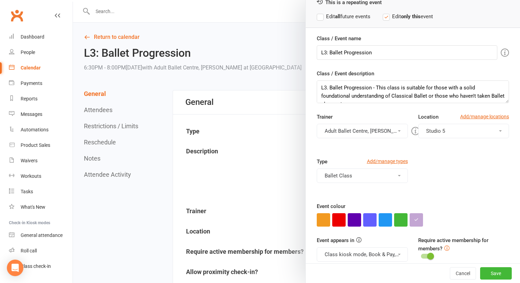
scroll to position [75, 0]
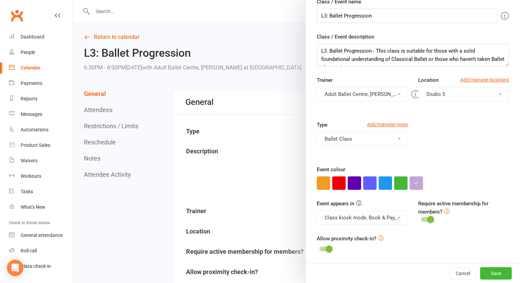
click at [114, 33] on div at bounding box center [296, 141] width 447 height 283
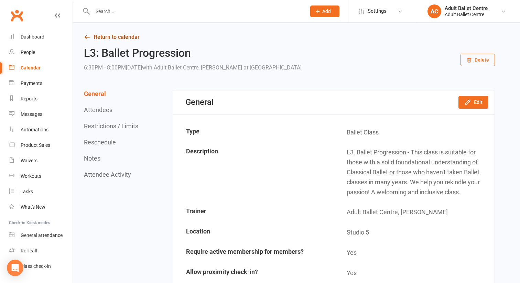
click at [114, 35] on link "Return to calendar" at bounding box center [289, 37] width 411 height 10
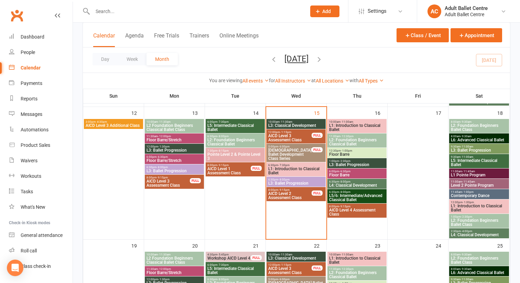
scroll to position [303, 0]
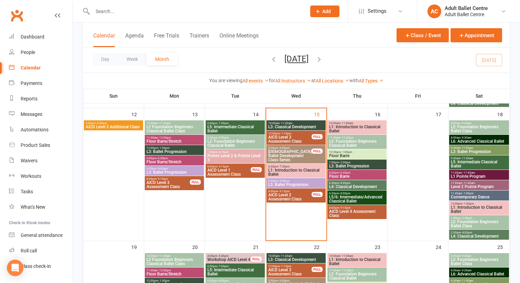
click at [282, 173] on span "L1: Introduction to Classical Ballet" at bounding box center [296, 172] width 56 height 8
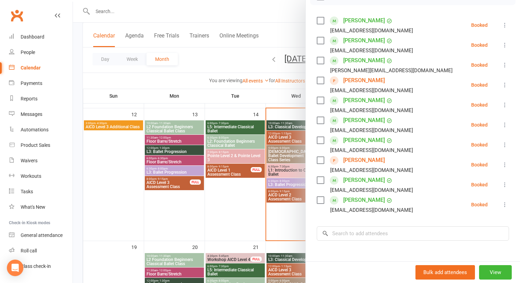
scroll to position [110, 0]
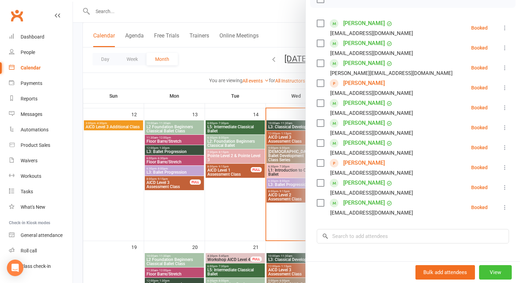
click at [487, 273] on button "View" at bounding box center [495, 272] width 33 height 14
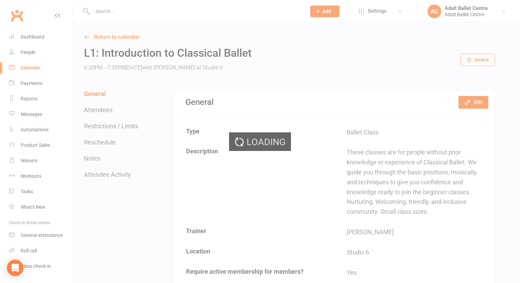
scroll to position [1, 0]
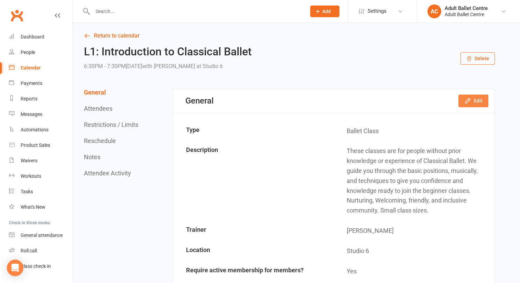
click at [468, 100] on icon "button" at bounding box center [467, 100] width 7 height 7
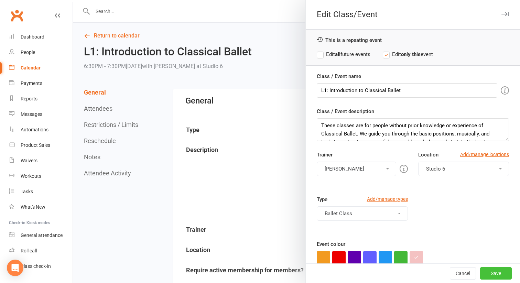
click at [490, 273] on button "Save" at bounding box center [496, 273] width 32 height 12
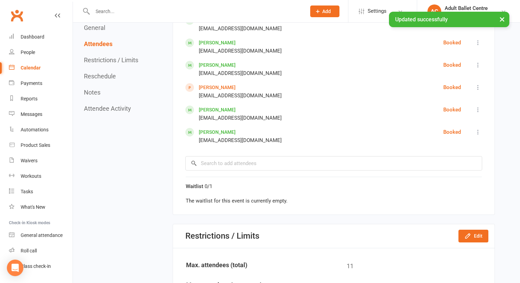
scroll to position [548, 0]
click at [465, 232] on icon "button" at bounding box center [467, 235] width 7 height 7
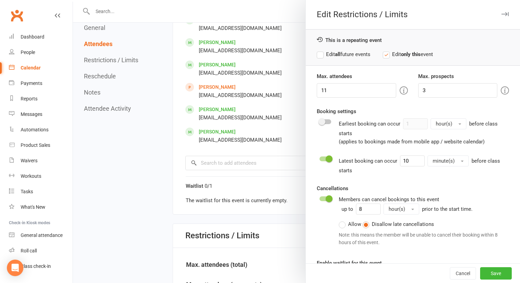
click at [341, 89] on div "Attendee limits help you manage class numbers if you have restricted space. If …" at bounding box center [328, 91] width 132 height 16
click at [327, 91] on input "11" at bounding box center [356, 90] width 79 height 14
type input "10"
click at [492, 271] on button "Save" at bounding box center [496, 273] width 32 height 12
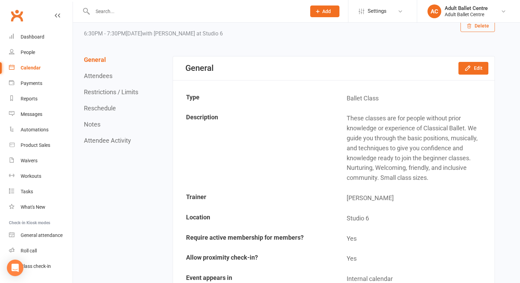
scroll to position [0, 0]
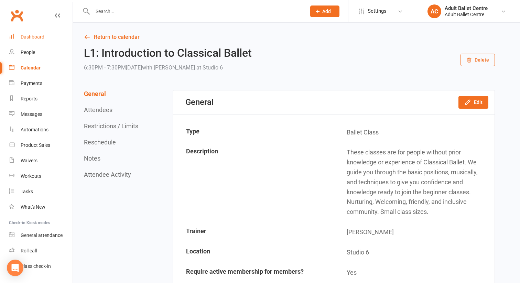
click at [33, 36] on div "Dashboard" at bounding box center [33, 37] width 24 height 6
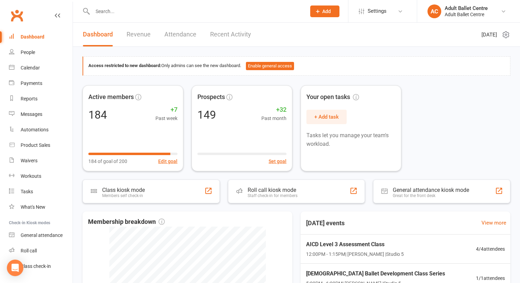
click at [221, 35] on link "Recent Activity" at bounding box center [230, 35] width 41 height 24
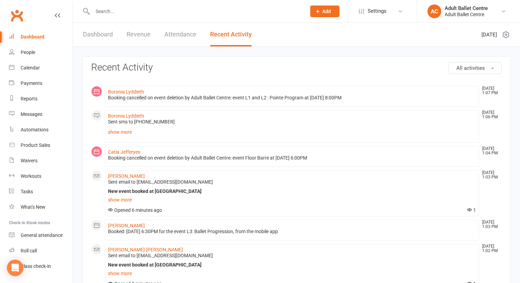
click at [172, 32] on link "Attendance" at bounding box center [180, 35] width 32 height 24
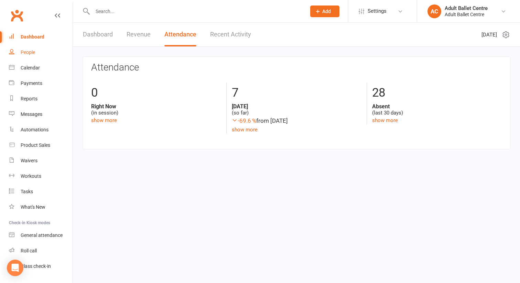
click at [27, 51] on div "People" at bounding box center [28, 53] width 14 height 6
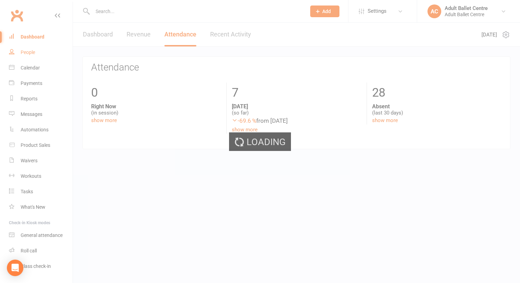
select select "100"
